Goal: Information Seeking & Learning: Learn about a topic

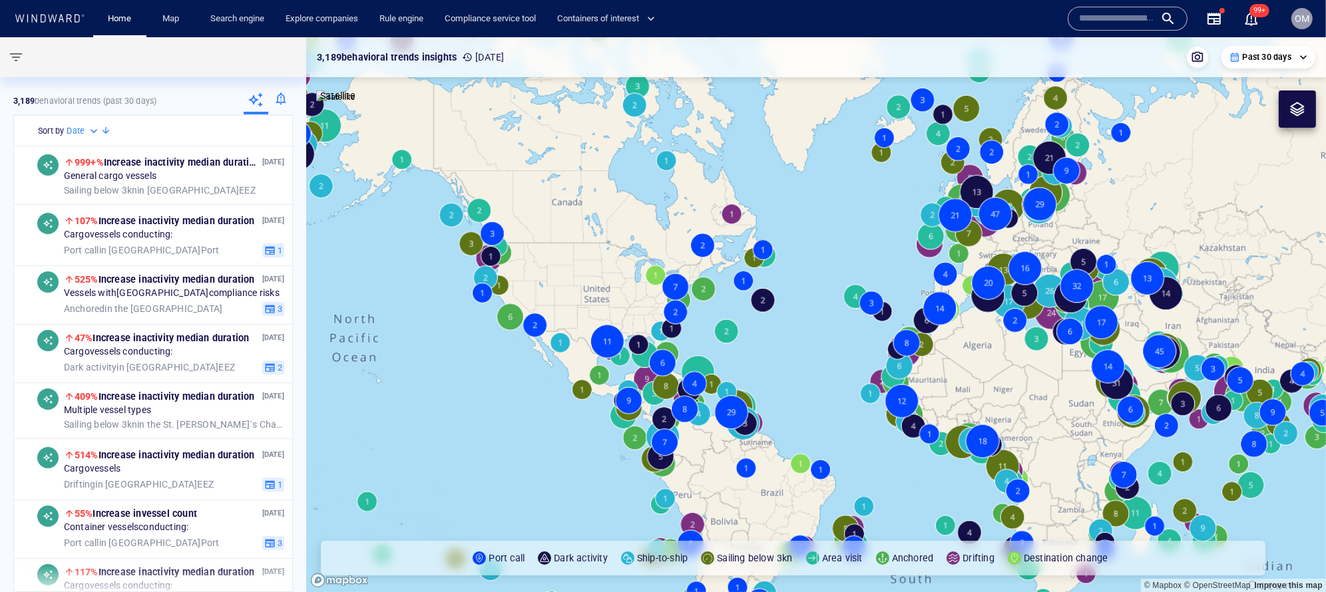
click at [1105, 19] on input "text" at bounding box center [1117, 19] width 76 height 20
paste input "*******"
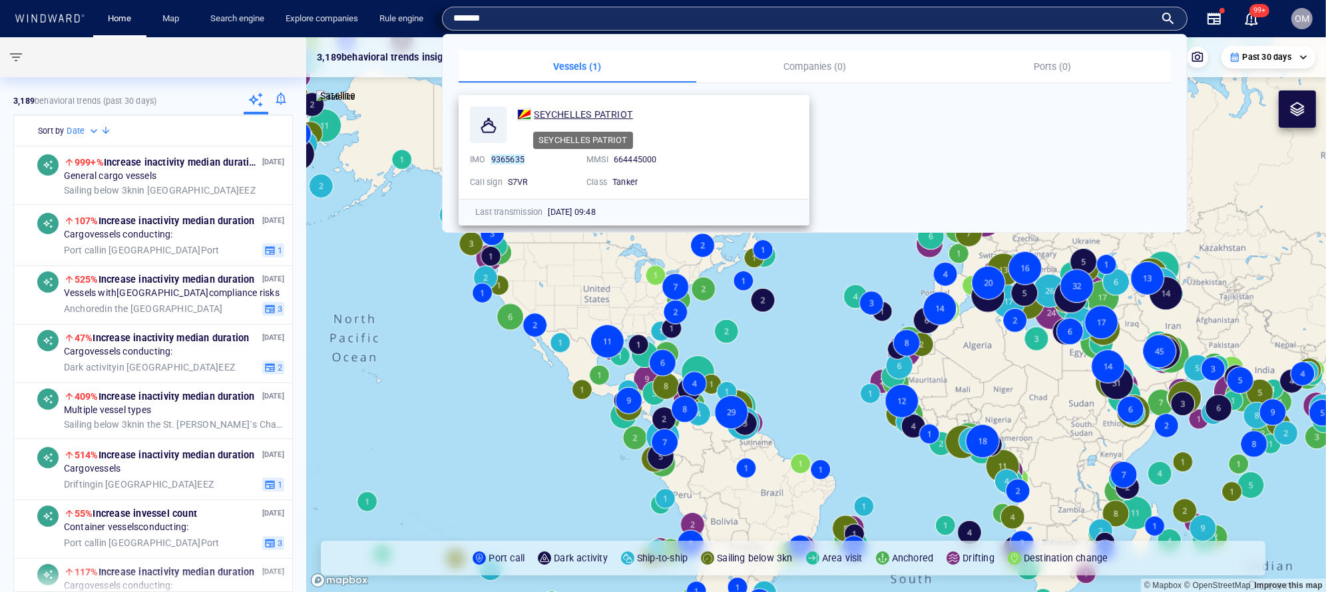
click at [614, 110] on span "SEYCHELLES PATRIOT" at bounding box center [583, 114] width 99 height 11
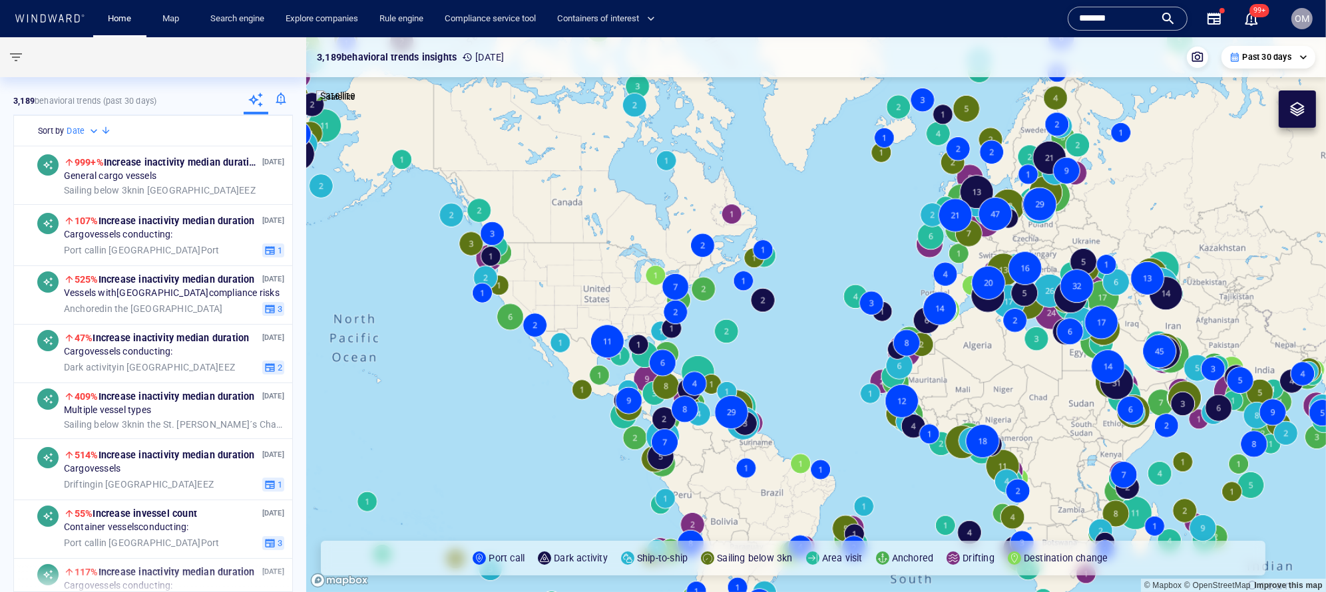
click at [971, 21] on div "Home Map Search engine Explore companies Rule engine Compliance service tool Co…" at bounding box center [579, 19] width 983 height 33
click at [1060, 14] on div "Home Map Search engine Explore companies Rule engine Compliance service tool Co…" at bounding box center [579, 19] width 983 height 33
click at [1088, 14] on input "*******" at bounding box center [1117, 19] width 76 height 20
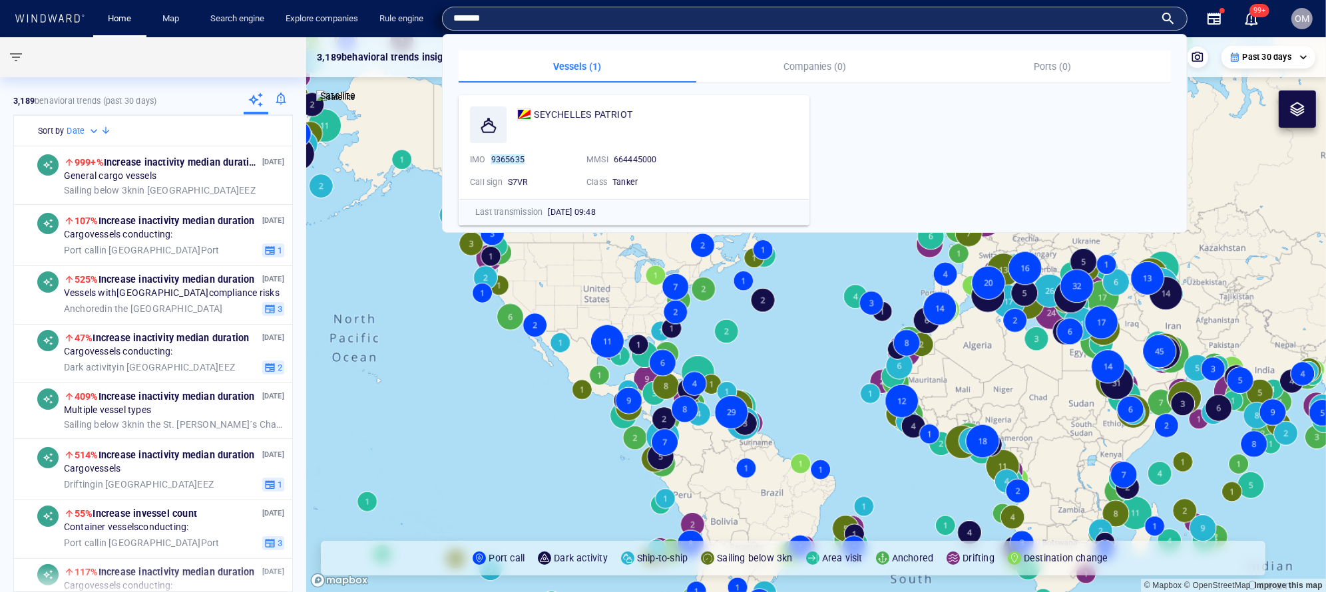
paste input "******"
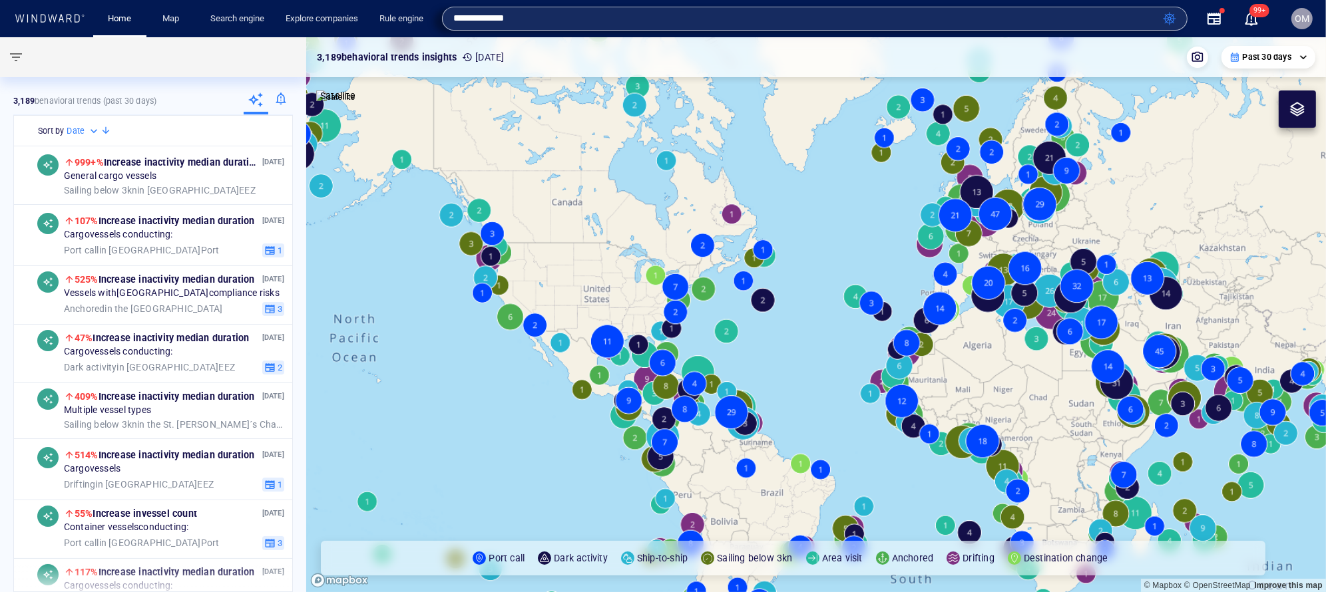
type input "*****"
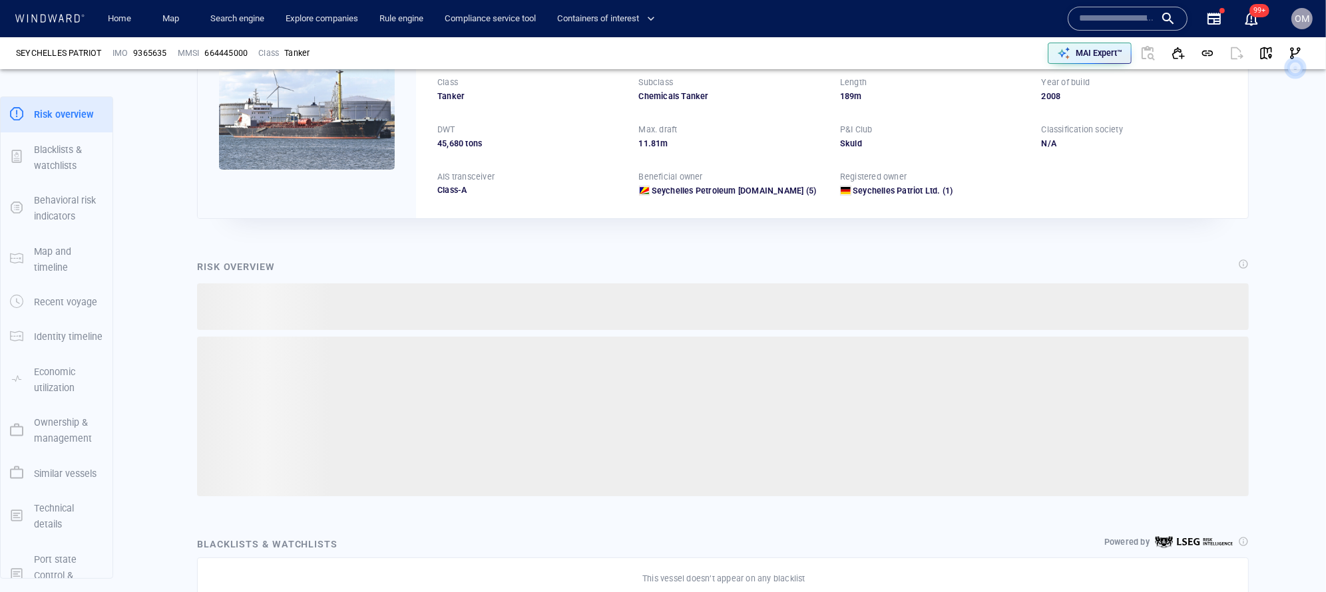
scroll to position [129, 0]
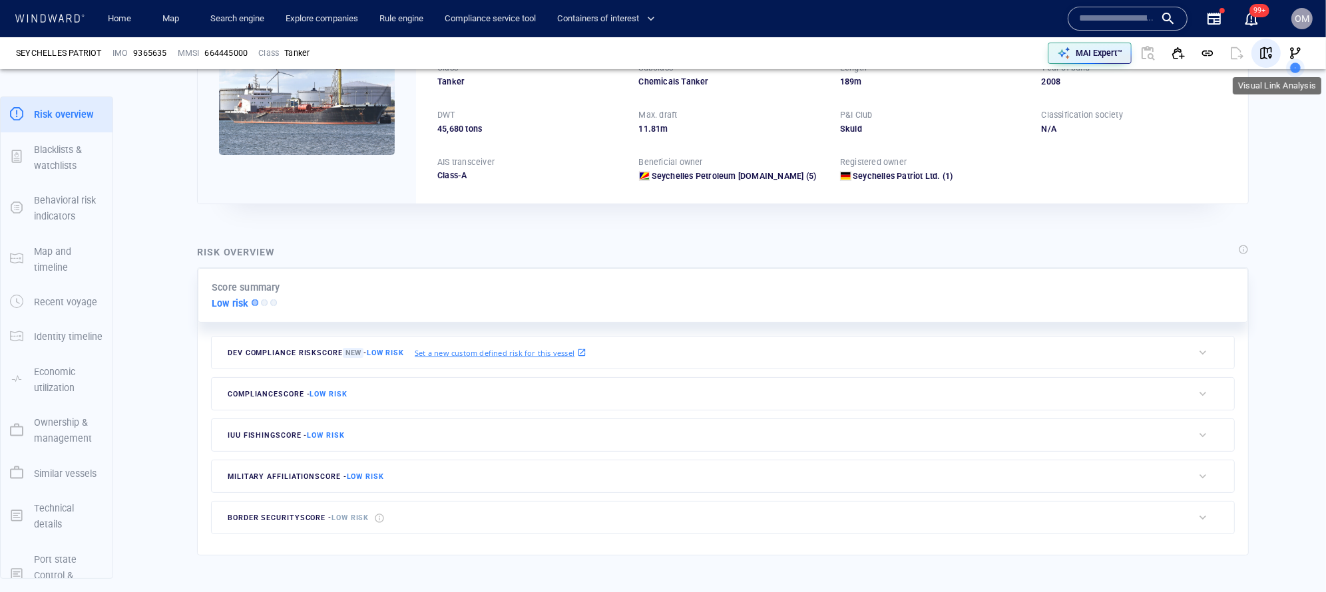
click at [1265, 47] on span "button" at bounding box center [1265, 53] width 13 height 13
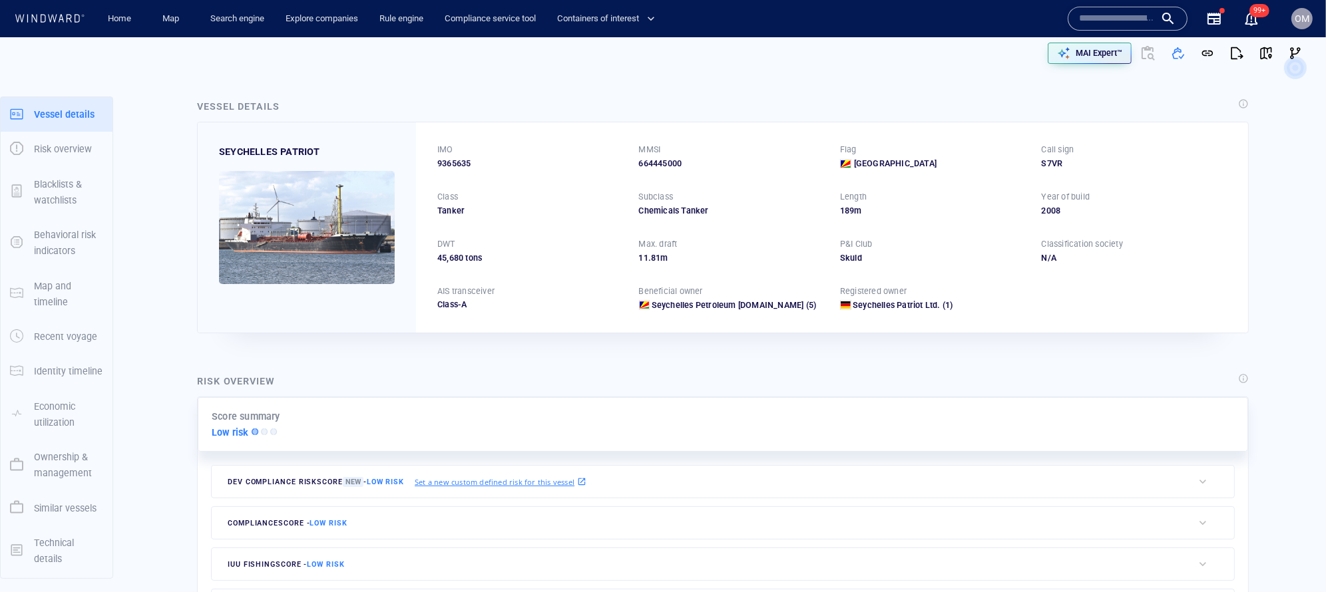
click at [1062, 234] on div "IMO 9365635 MMSI 664445000 Flag Seychelles Call sign S7VR Class Tanker Subclass…" at bounding box center [832, 227] width 832 height 210
click at [1042, 206] on div "2008" at bounding box center [1135, 211] width 186 height 12
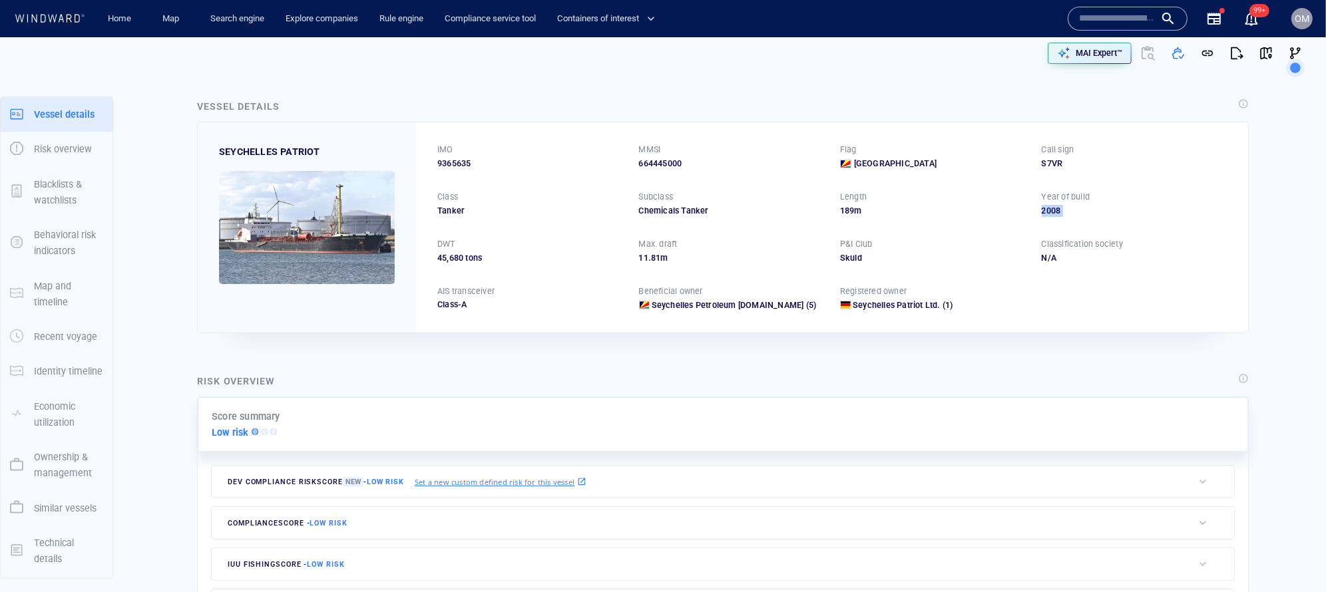
click at [1042, 206] on div "2008" at bounding box center [1135, 211] width 186 height 12
click at [1052, 199] on p "Year of build" at bounding box center [1066, 197] width 49 height 12
click at [1048, 212] on div "2008" at bounding box center [1135, 211] width 186 height 12
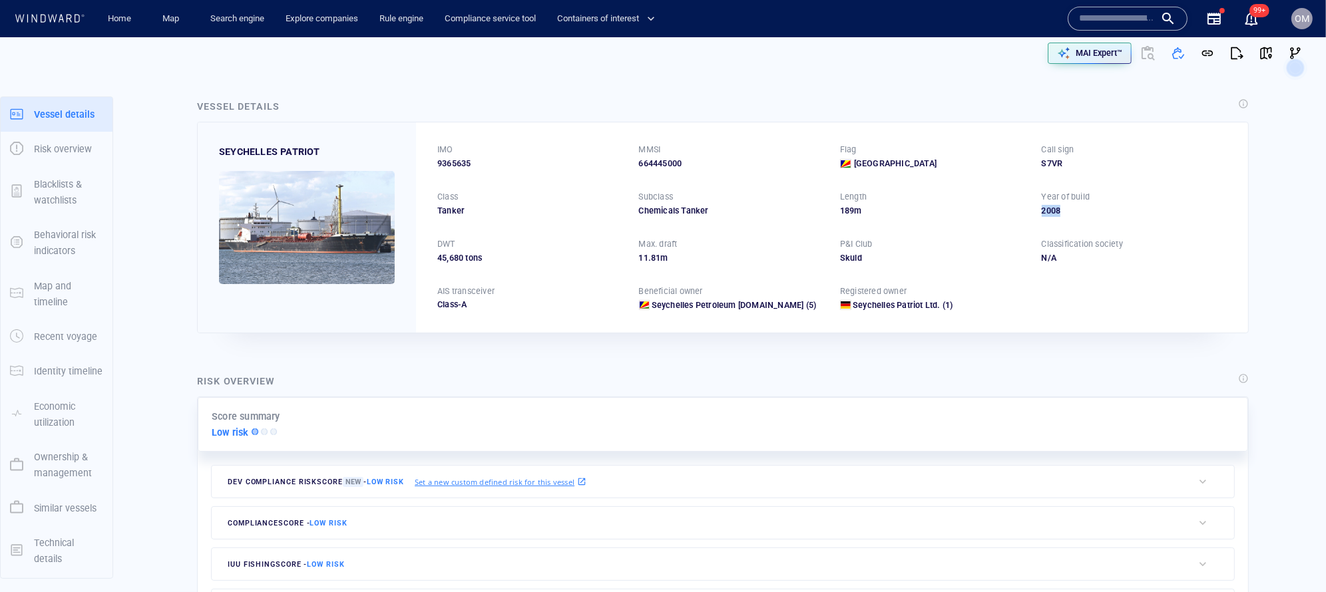
click at [1048, 212] on div "2008" at bounding box center [1135, 211] width 186 height 12
click at [1070, 195] on p "Year of build" at bounding box center [1066, 197] width 49 height 12
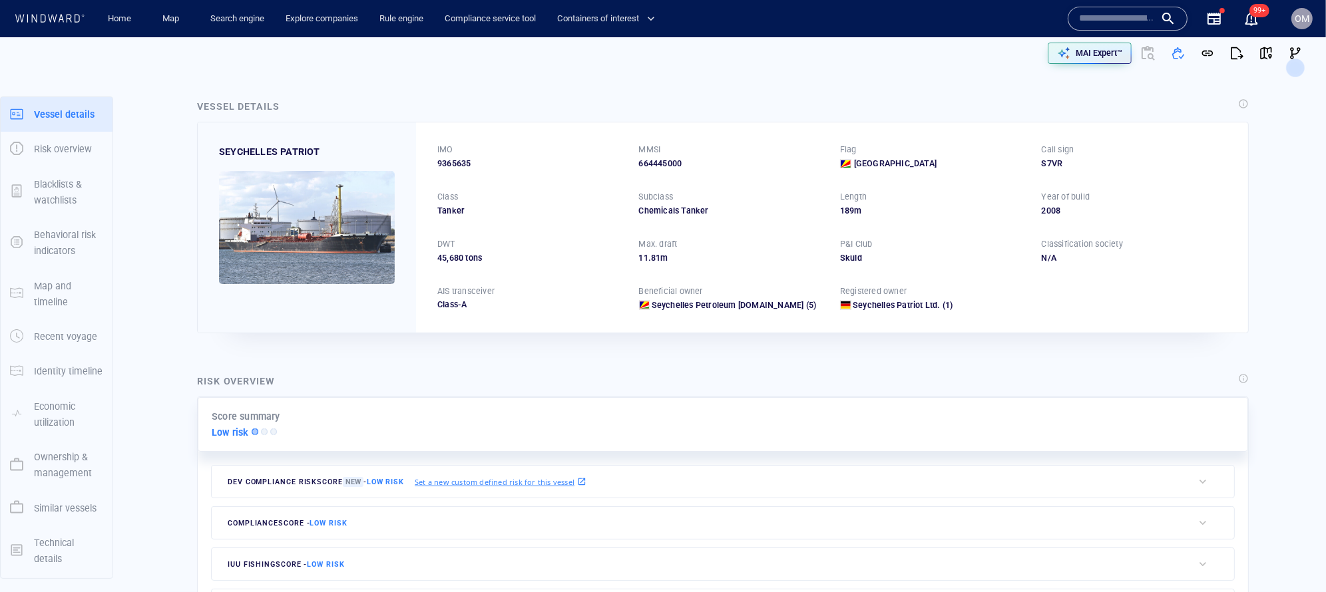
click at [1058, 161] on div "S7VR" at bounding box center [1135, 164] width 186 height 12
click at [1058, 151] on p "Call sign" at bounding box center [1058, 150] width 33 height 12
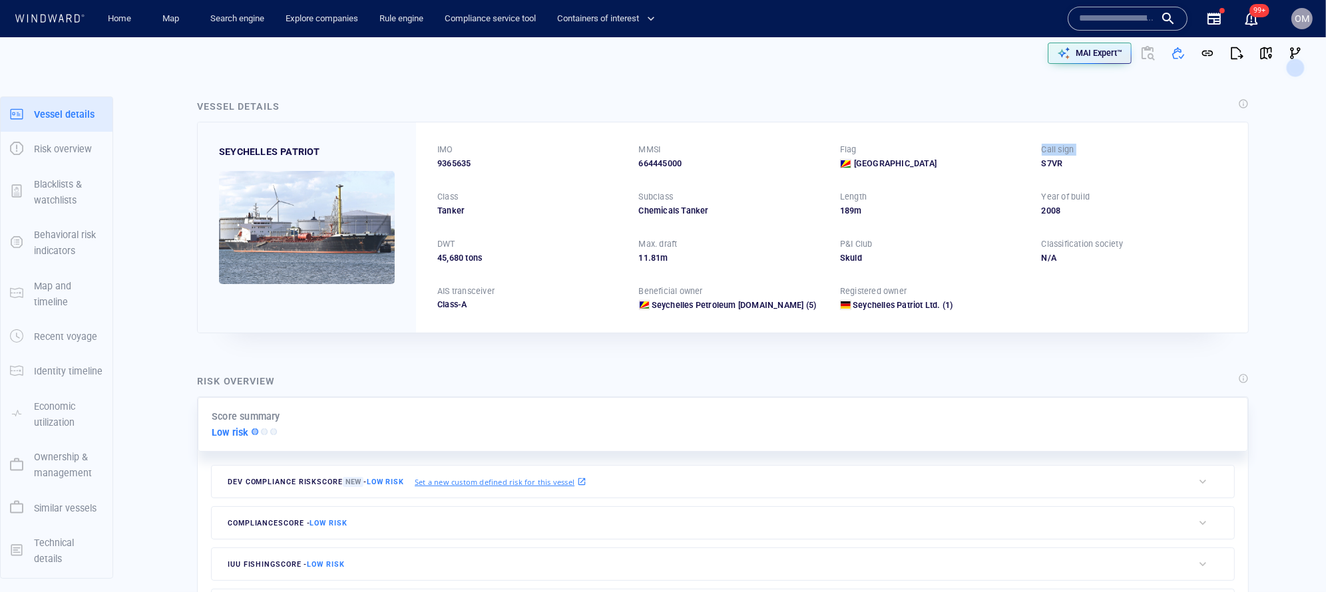
click at [1058, 151] on p "Call sign" at bounding box center [1058, 150] width 33 height 12
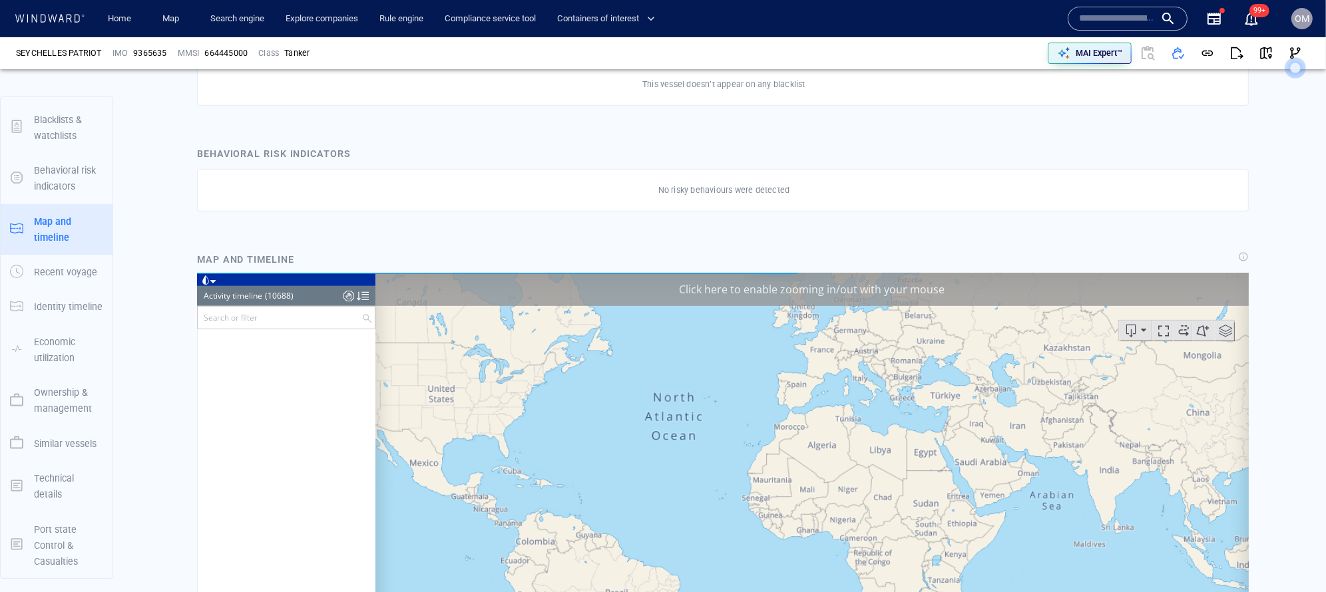
scroll to position [390942, 0]
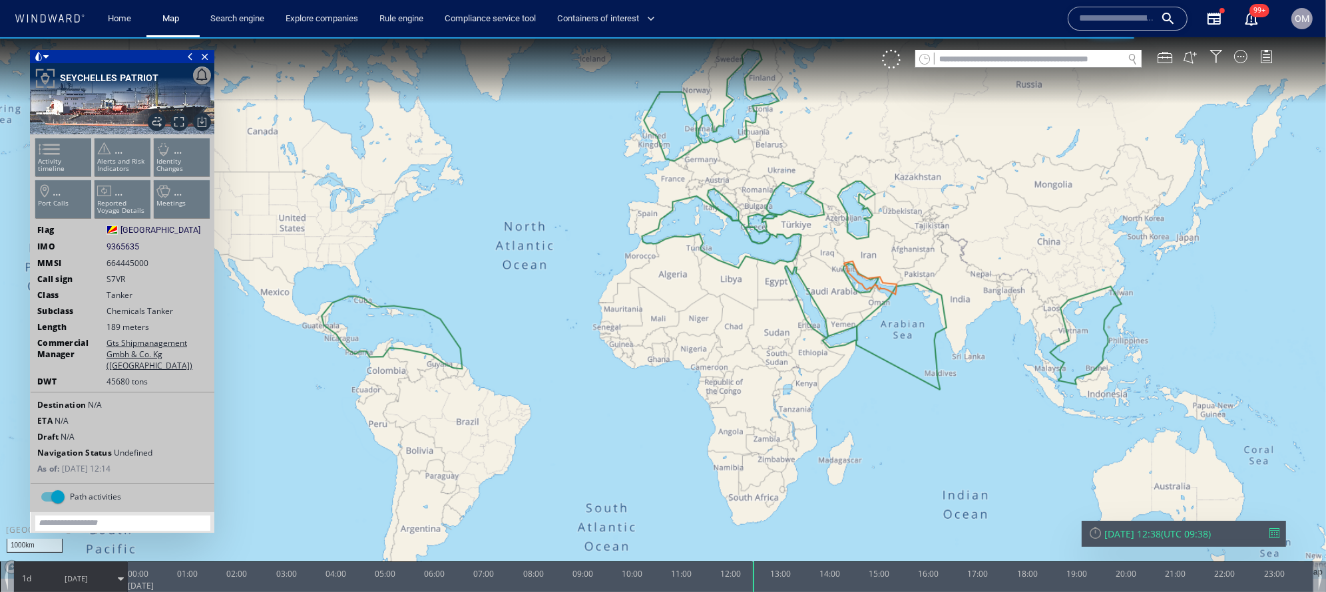
click at [81, 148] on ul "Activity timeline ... Alerts and Risk Indicators ... Identity Changes ... Port …" at bounding box center [122, 181] width 178 height 94
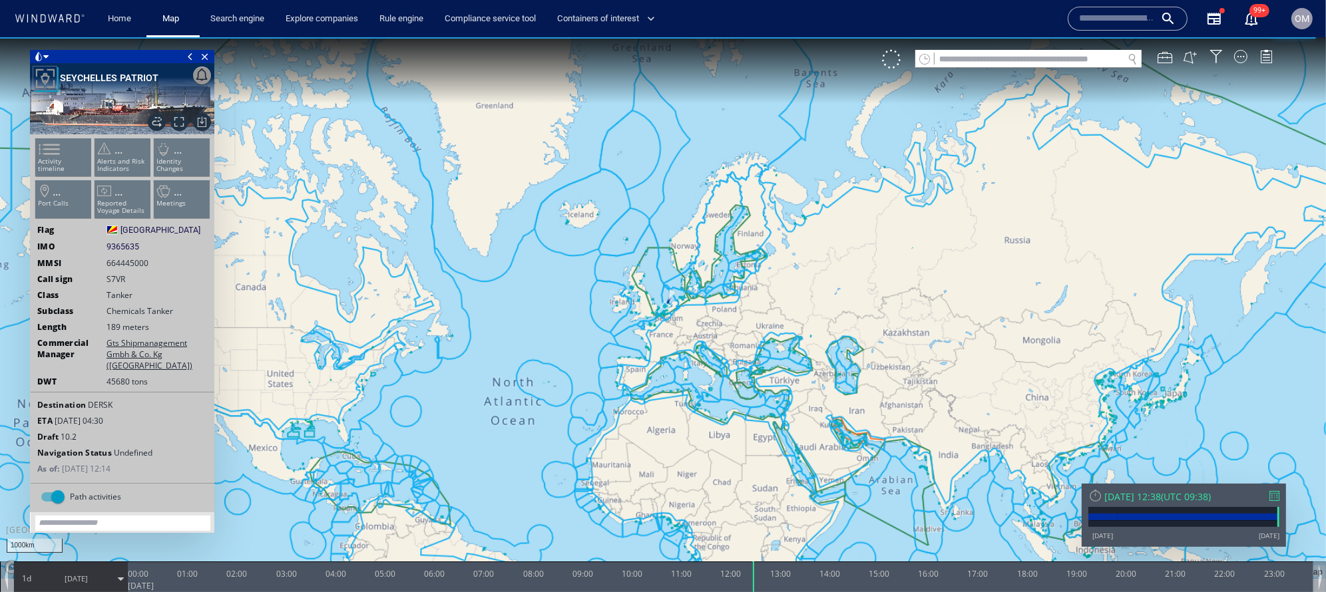
click at [56, 156] on ul "Activity timeline ... Alerts and Risk Indicators ... Identity Changes ... Port …" at bounding box center [122, 181] width 178 height 94
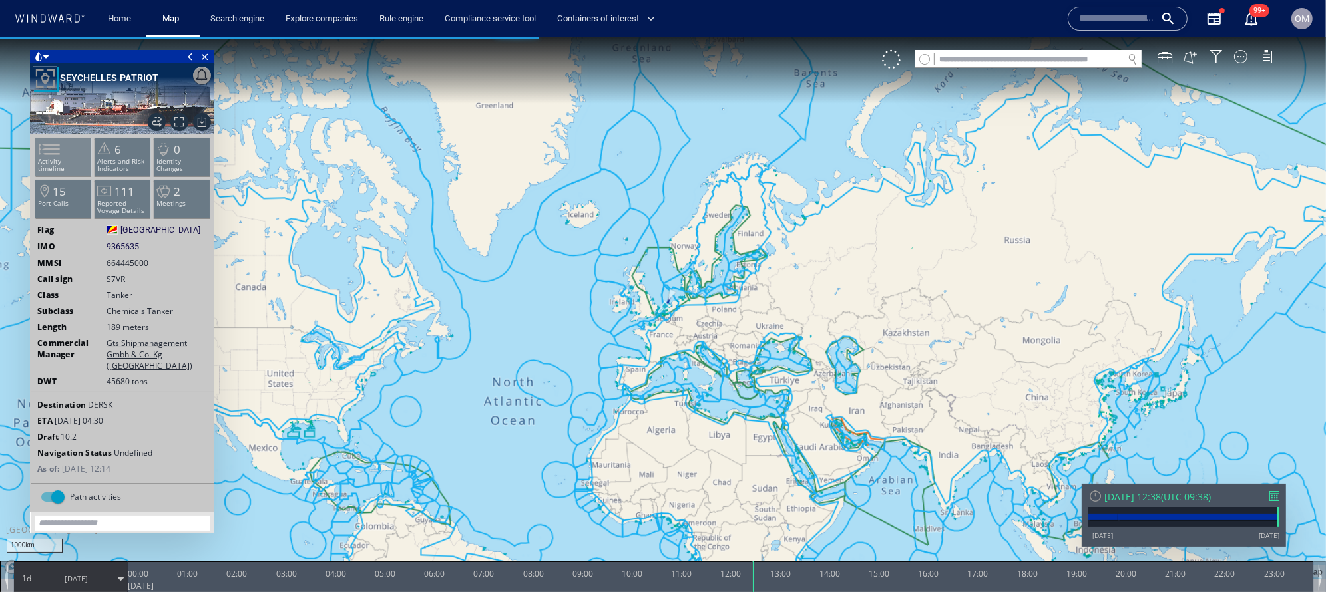
click at [84, 164] on p "Activity timeline" at bounding box center [63, 165] width 57 height 15
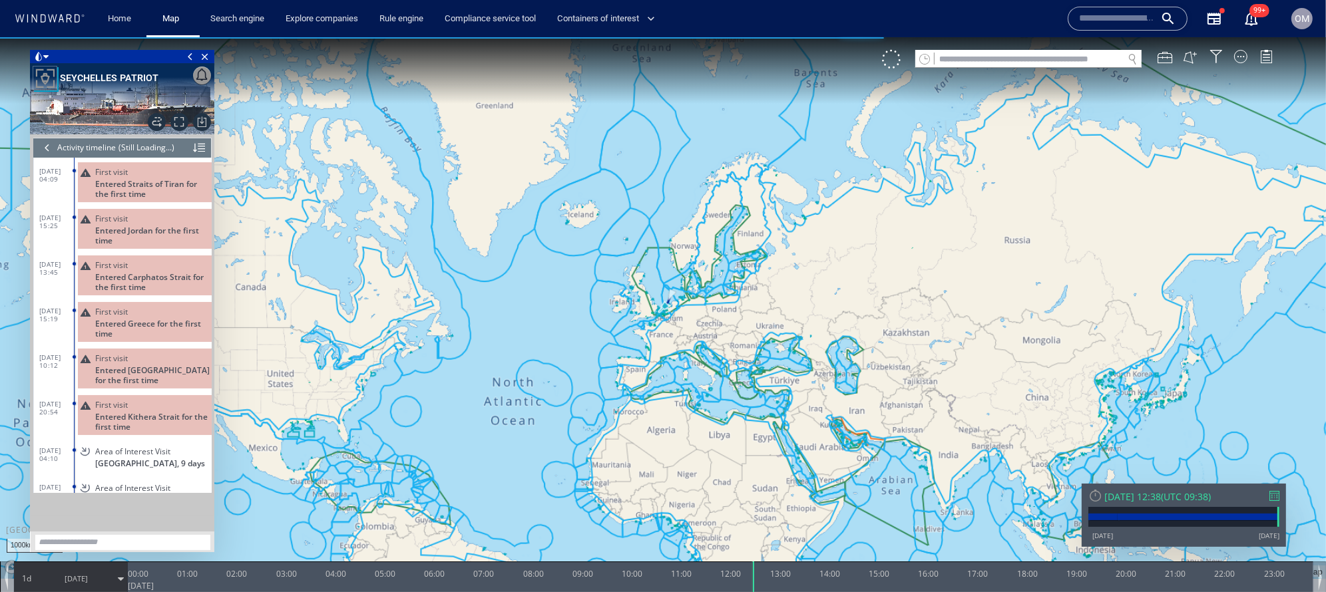
scroll to position [9586, 0]
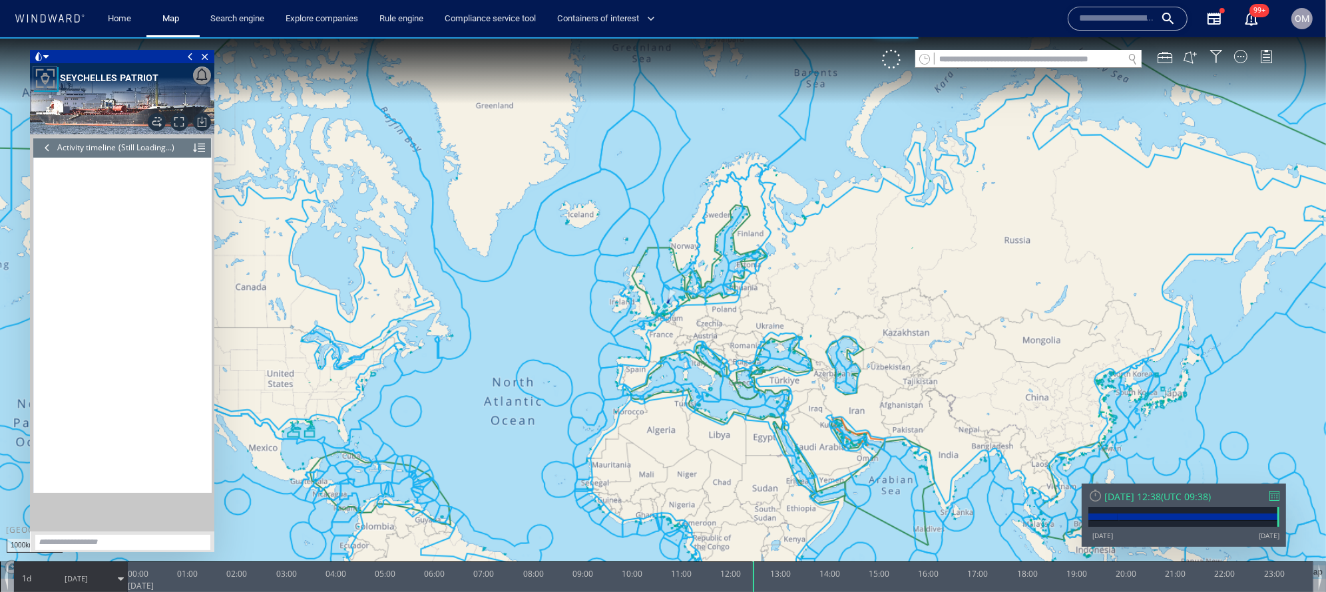
click at [41, 145] on div at bounding box center [47, 148] width 15 height 20
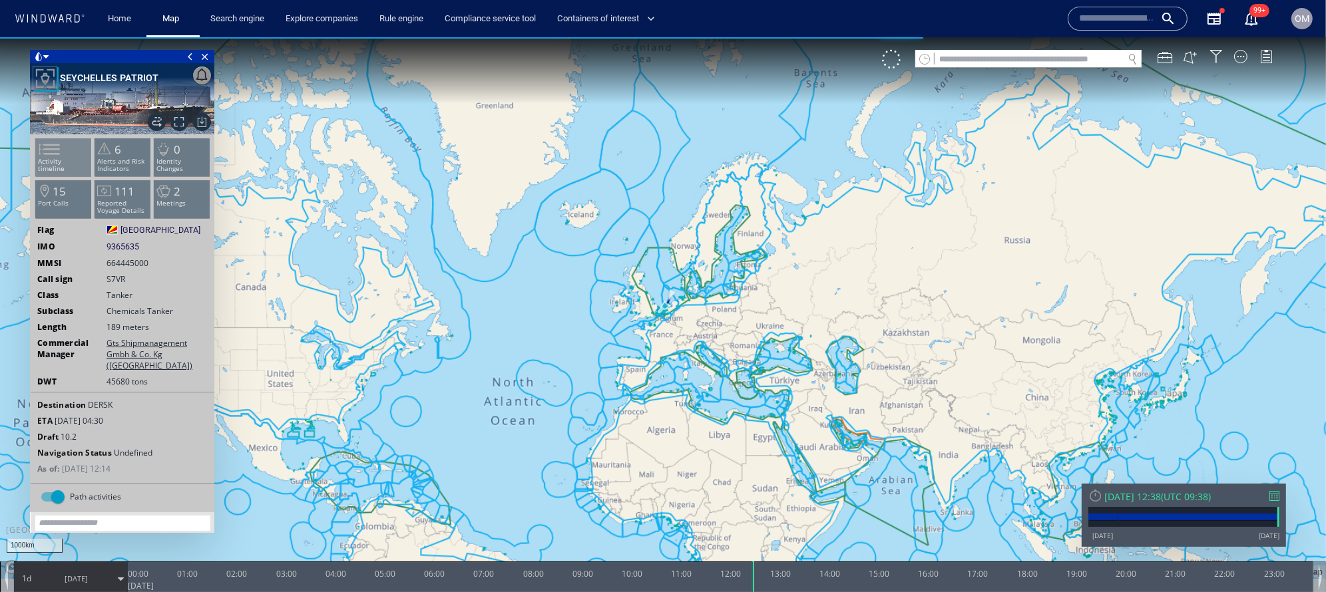
click at [75, 160] on p "Activity timeline" at bounding box center [63, 165] width 57 height 15
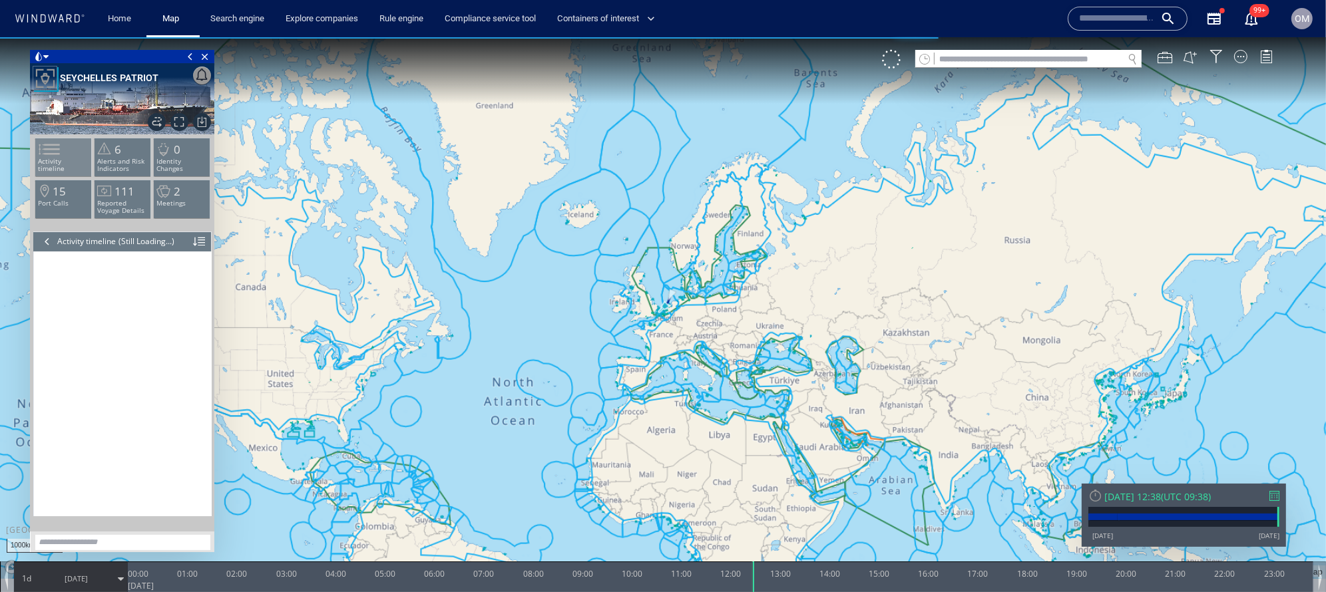
scroll to position [9586, 0]
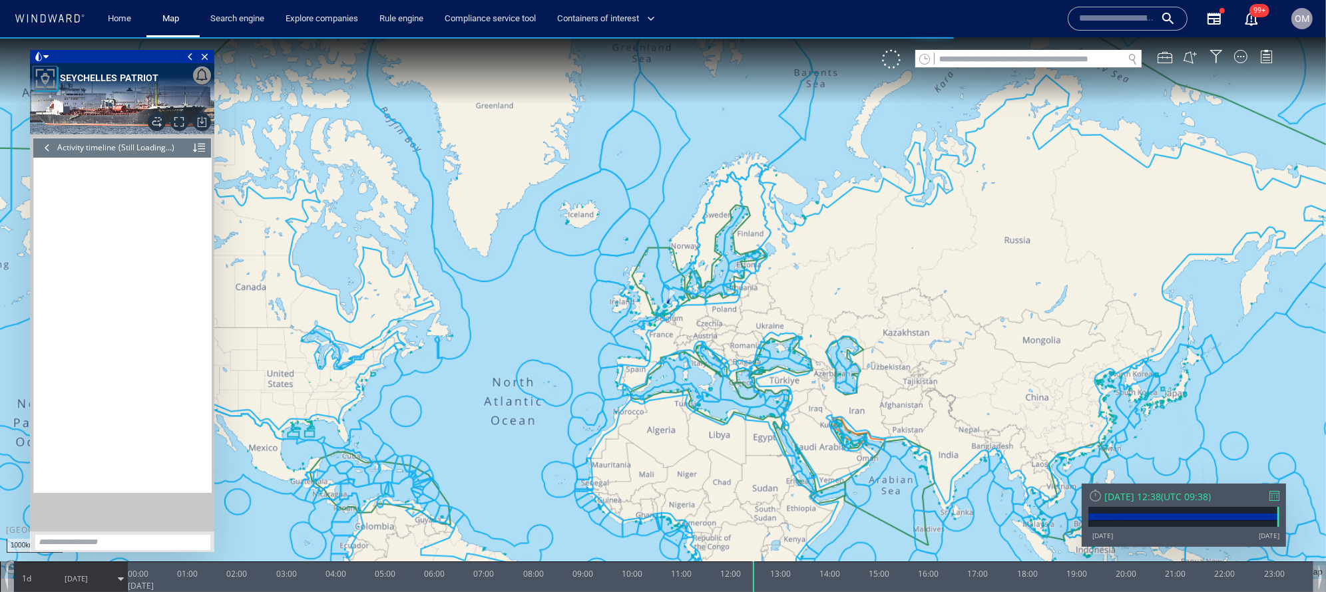
click at [43, 140] on div at bounding box center [47, 148] width 15 height 20
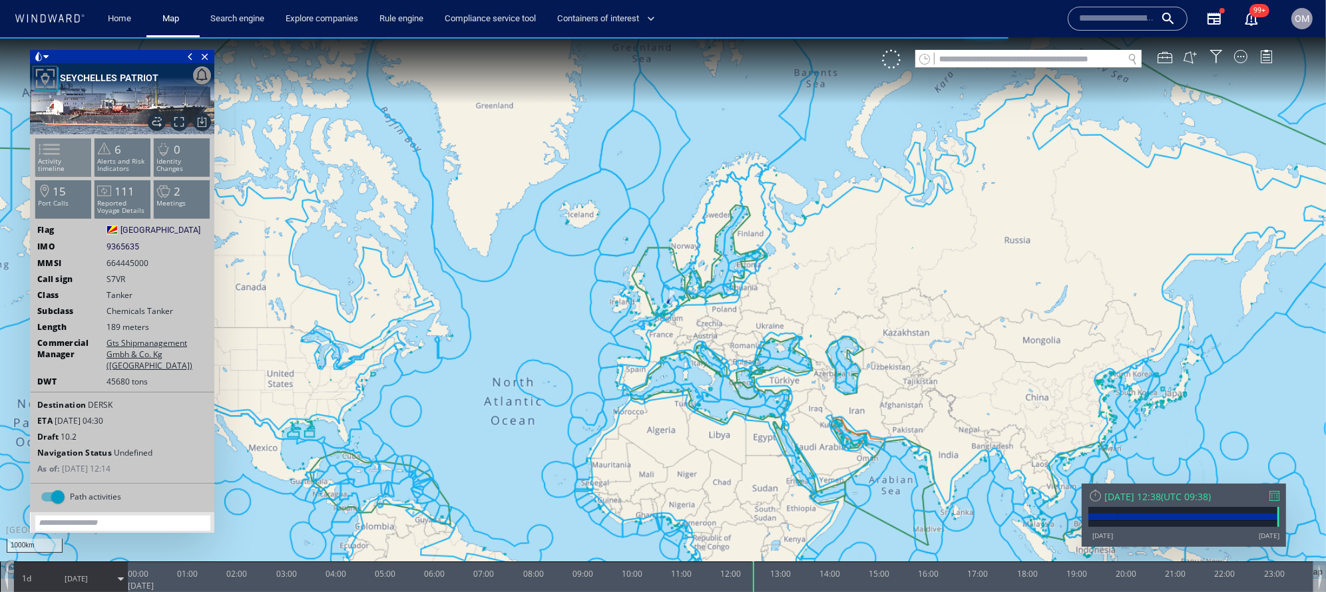
click at [51, 143] on span at bounding box center [41, 149] width 20 height 19
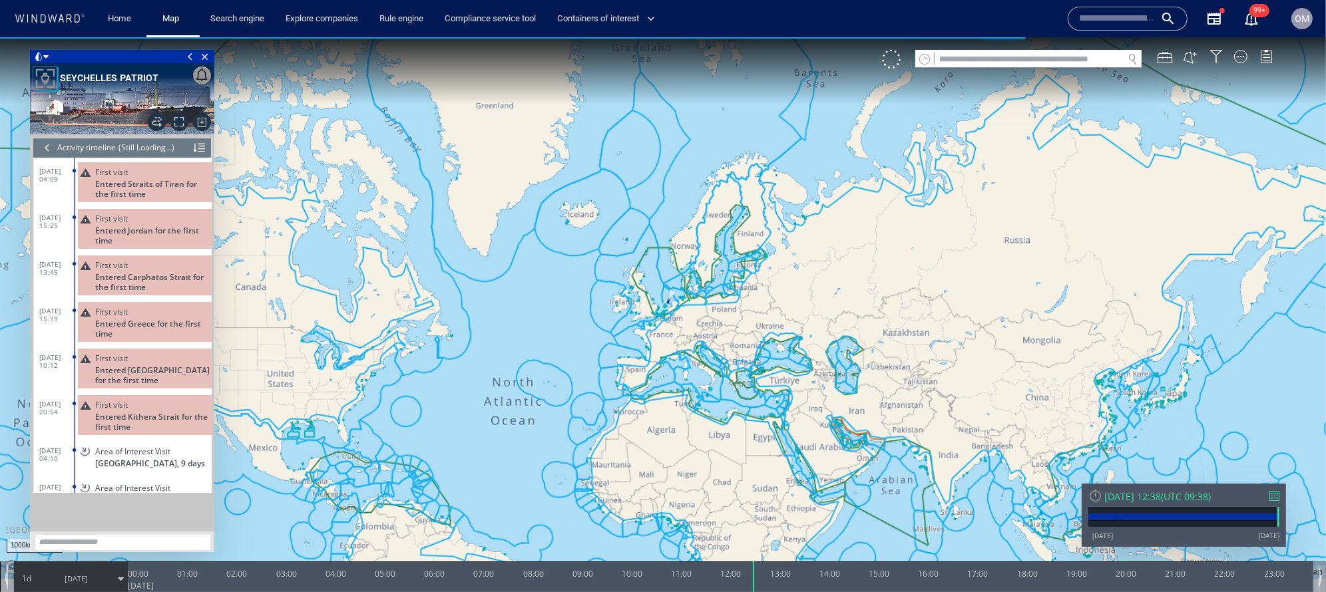
scroll to position [9586, 0]
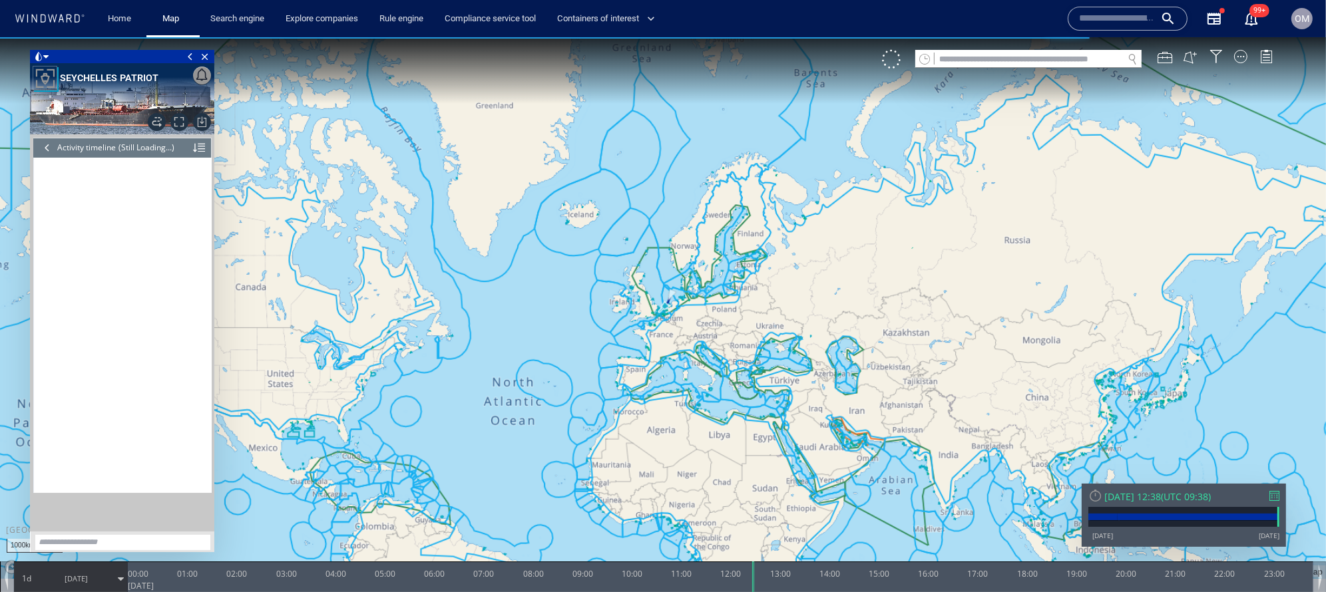
click at [40, 152] on div at bounding box center [47, 148] width 15 height 20
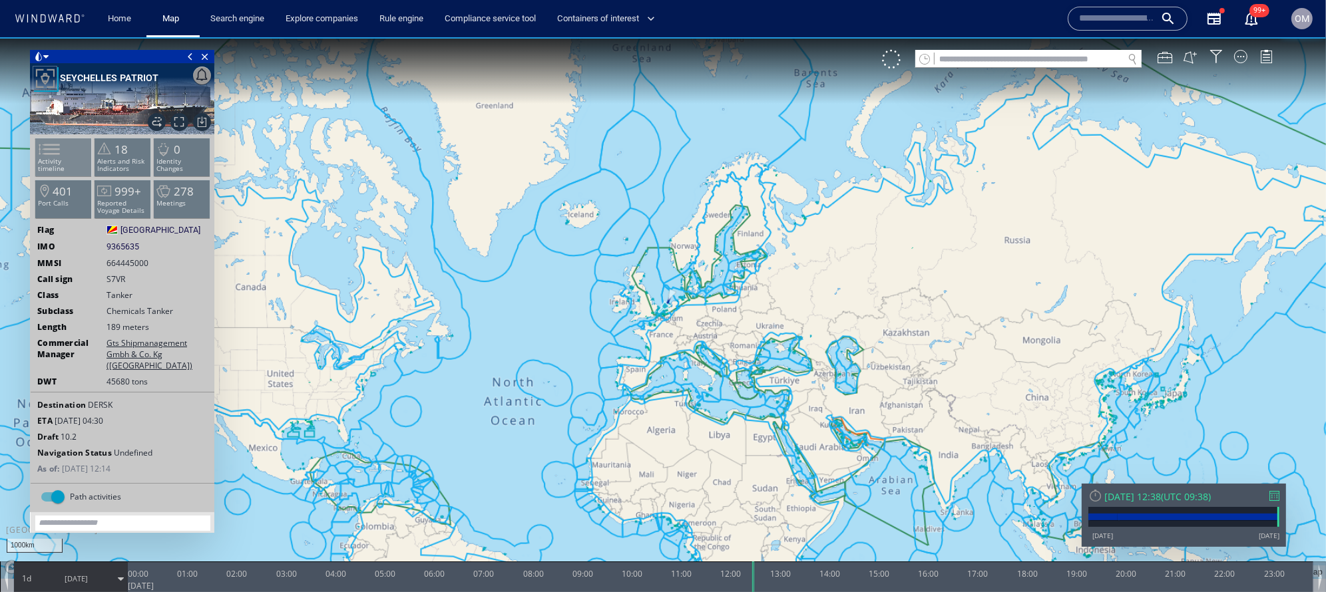
click at [51, 153] on span at bounding box center [41, 149] width 20 height 19
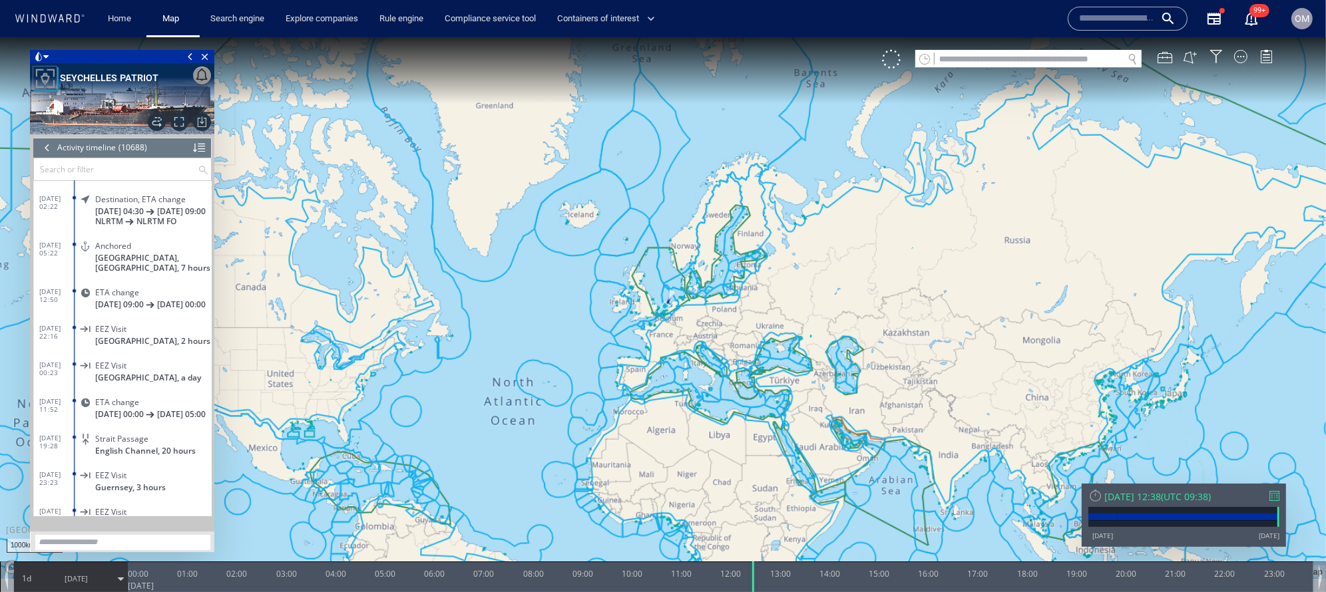
scroll to position [389205, 0]
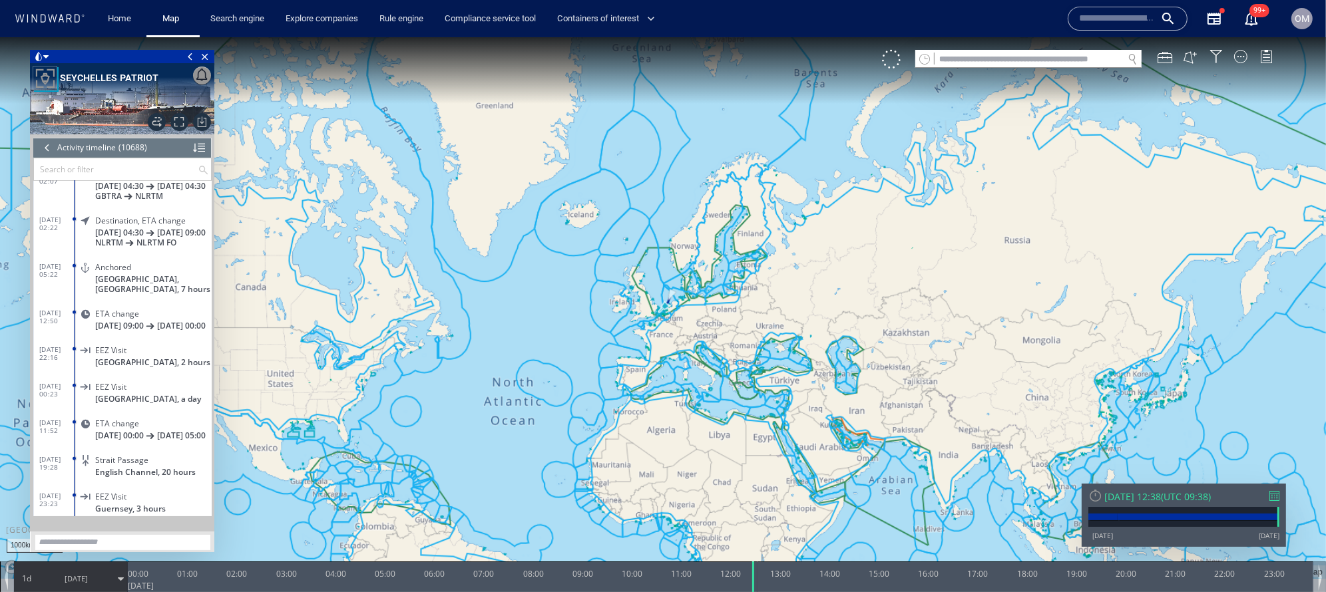
click at [1274, 503] on div "Wed 17/09/2025 12:38 ( UTC 09:38 ) 02/01/13 17/09/25" at bounding box center [1184, 515] width 204 height 63
click at [1282, 497] on div "Wed 17/09/2025 12:38 ( UTC 09:38 ) 02/01/13 17/09/25" at bounding box center [1184, 515] width 204 height 63
click at [1271, 494] on div at bounding box center [1274, 496] width 10 height 10
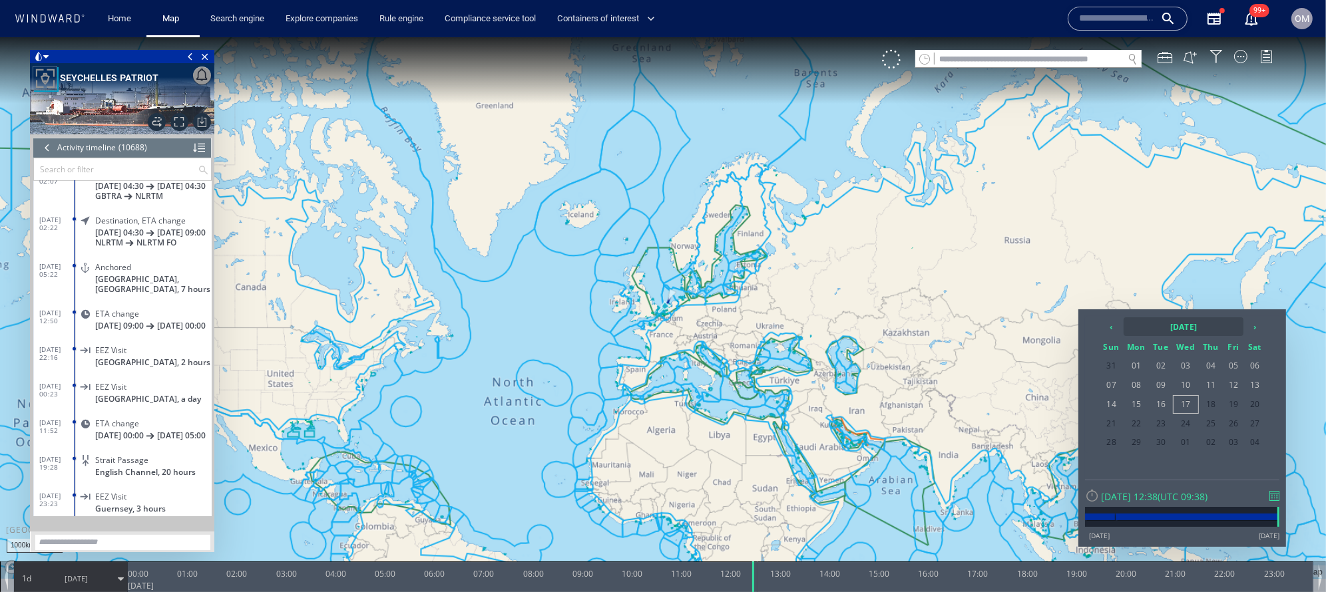
click at [1125, 324] on th "2025 September" at bounding box center [1184, 327] width 120 height 19
click at [1116, 329] on th "‹" at bounding box center [1113, 327] width 20 height 19
click at [1229, 322] on th "›" at bounding box center [1239, 327] width 20 height 19
click at [1217, 396] on span "Aug" at bounding box center [1228, 398] width 32 height 36
click at [1116, 461] on span "31" at bounding box center [1111, 461] width 23 height 17
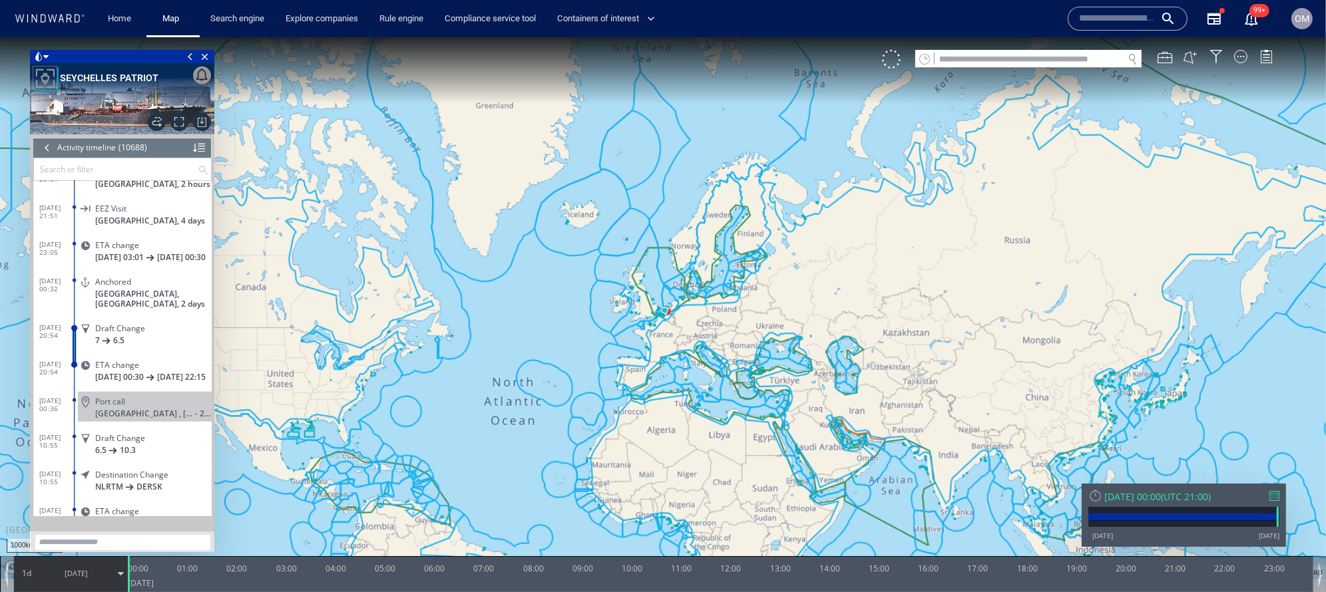
scroll to position [389794, 0]
click at [170, 368] on div "ETA change" at bounding box center [150, 363] width 111 height 10
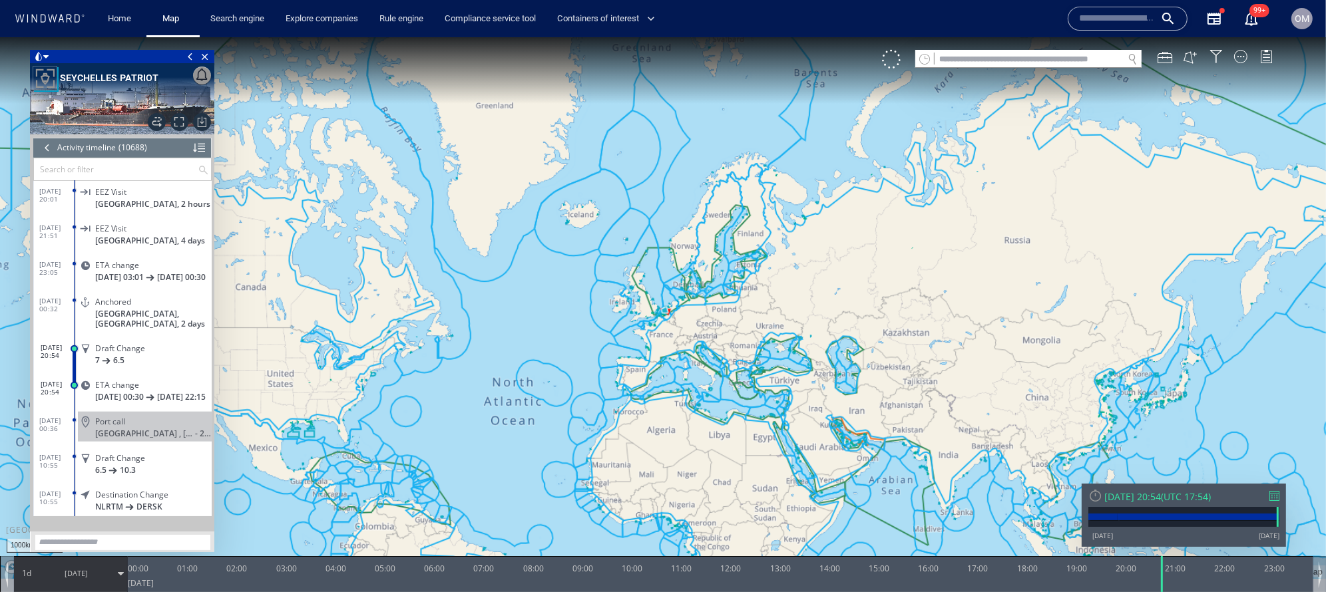
click at [176, 405] on div "ETA change 30/08/25 00:30 31/08/25 22:15" at bounding box center [145, 390] width 134 height 30
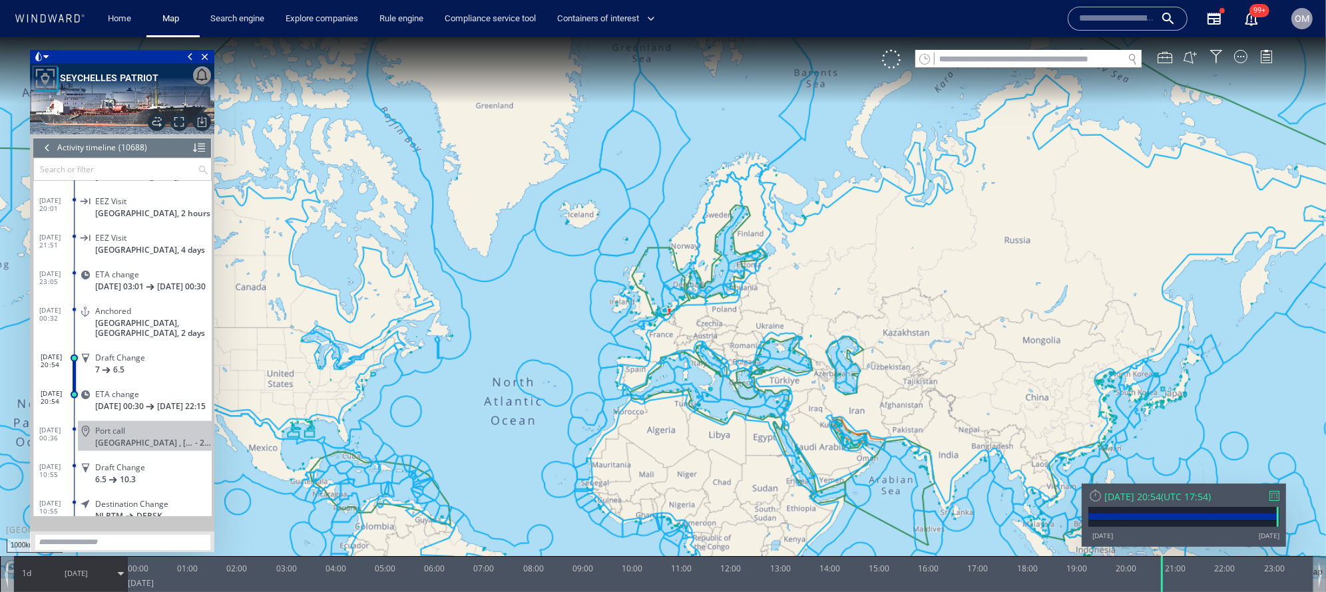
scroll to position [389754, 0]
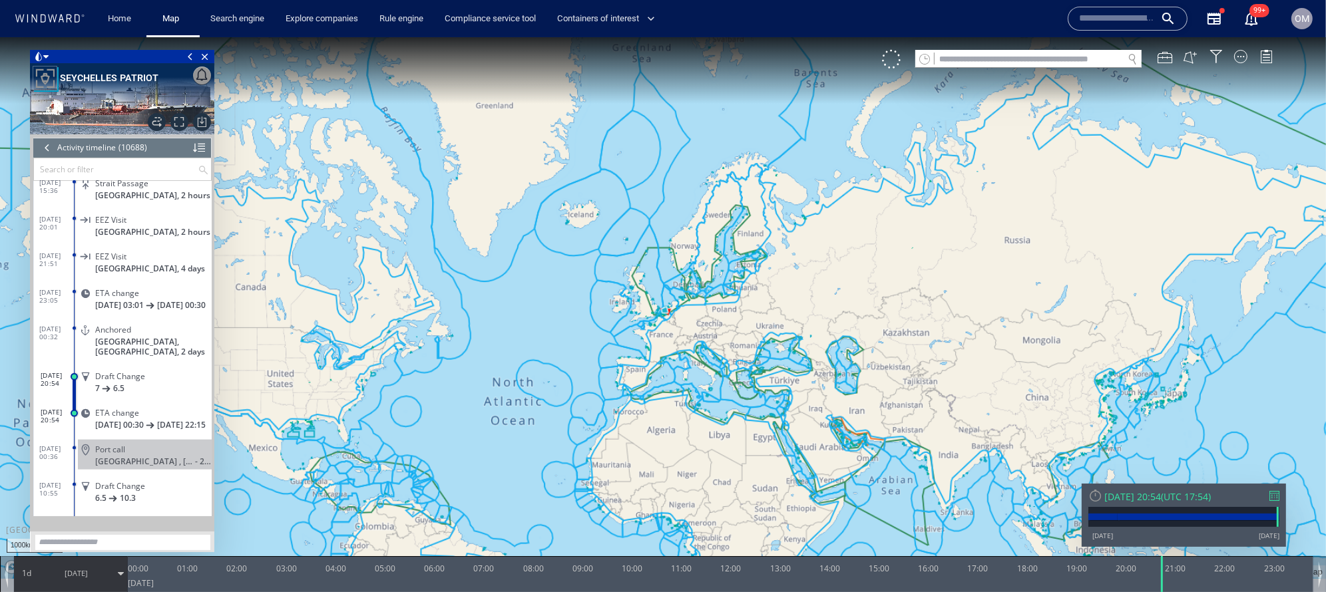
click at [172, 418] on div "ETA change" at bounding box center [150, 413] width 111 height 10
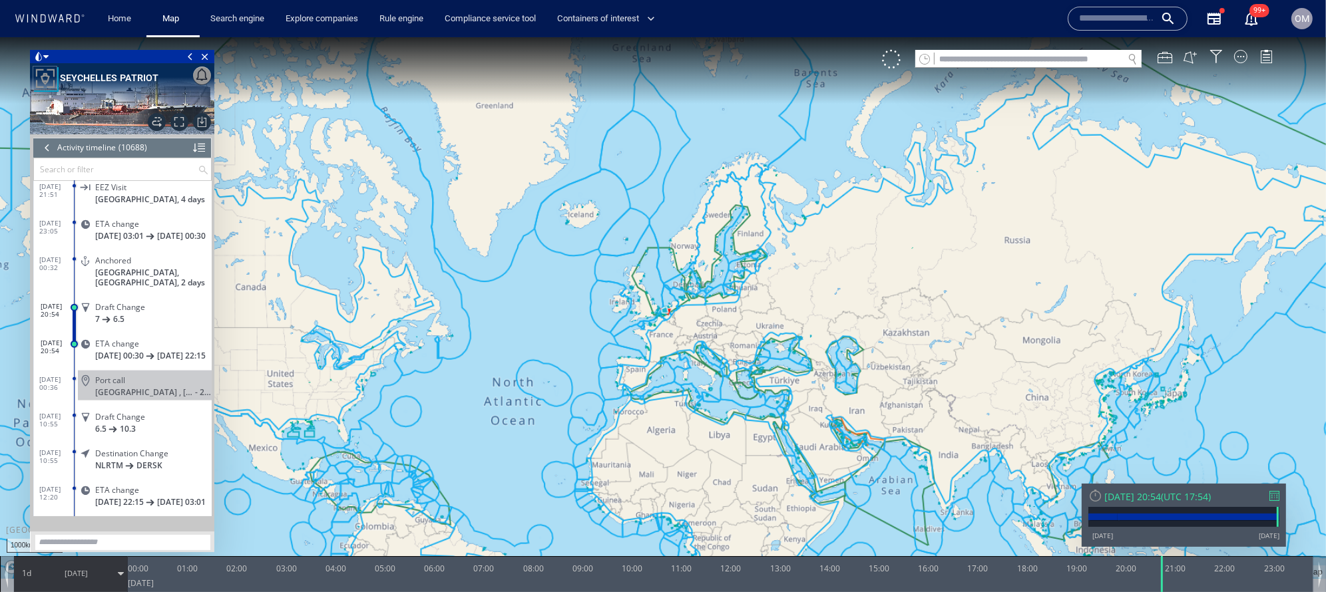
scroll to position [389815, 0]
